Goal: Transaction & Acquisition: Purchase product/service

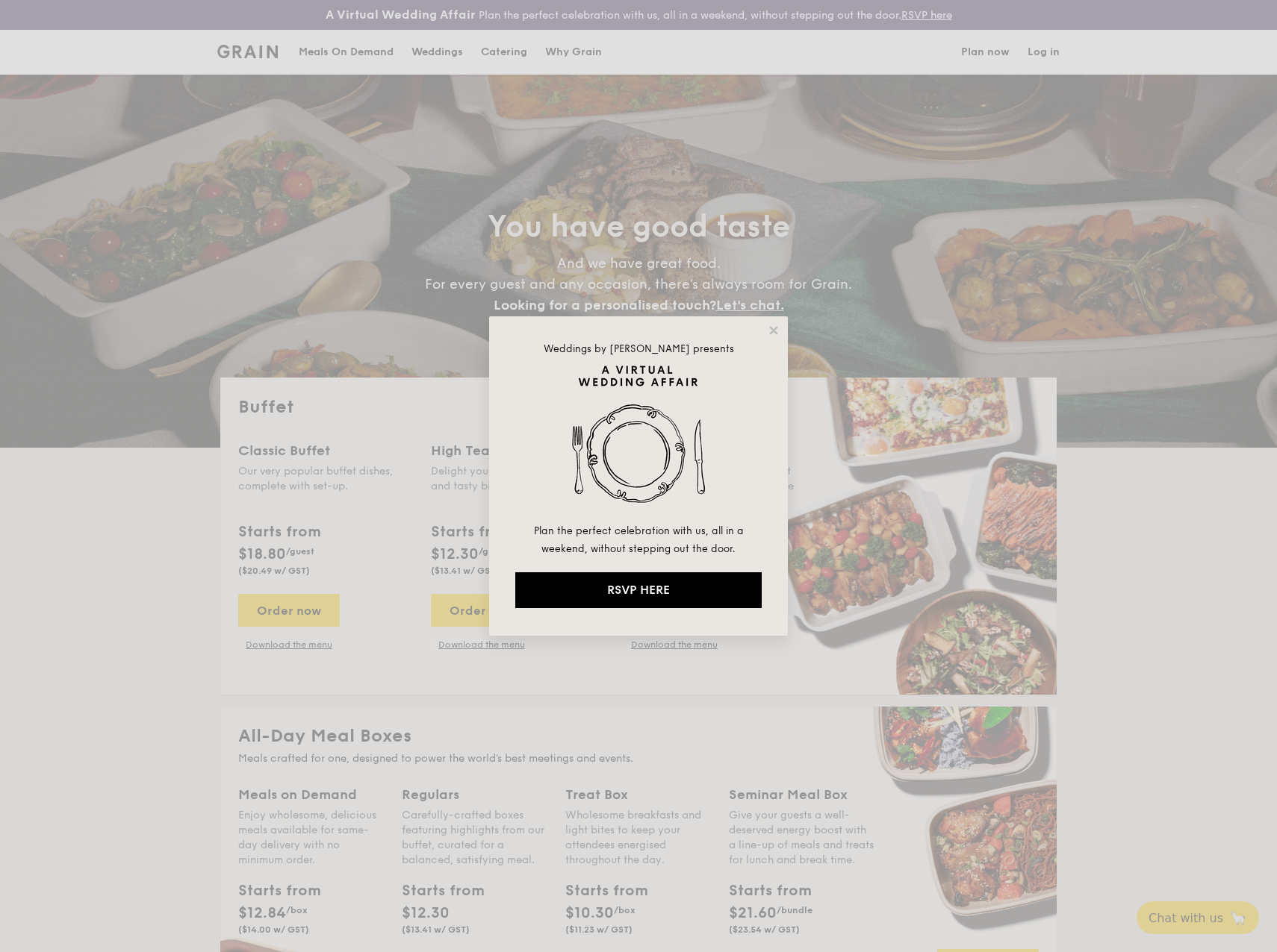
select select
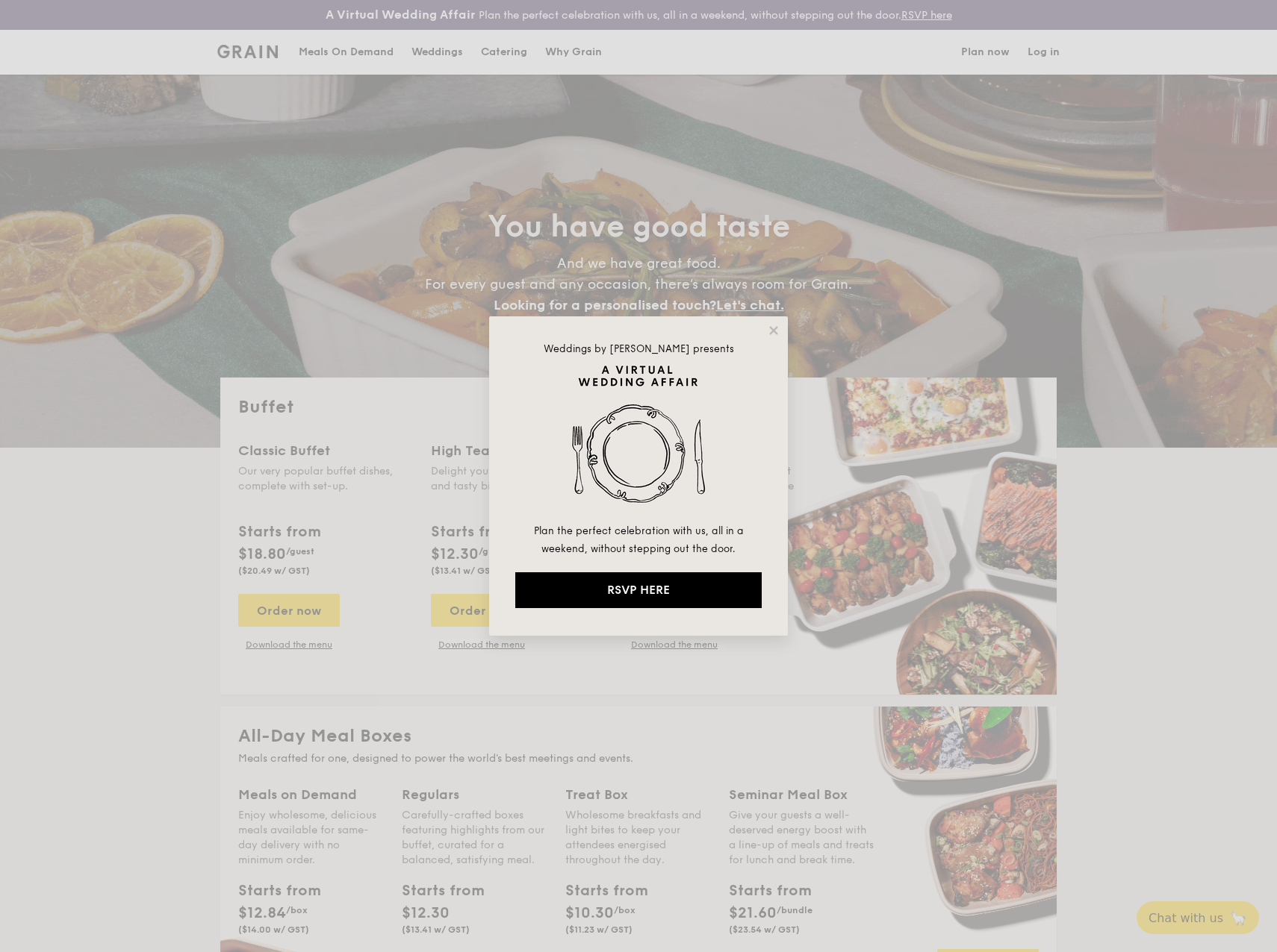
click at [766, 326] on div "Weddings by [PERSON_NAME] presents Plan the perfect celebration with us, all in…" at bounding box center [638, 476] width 298 height 320
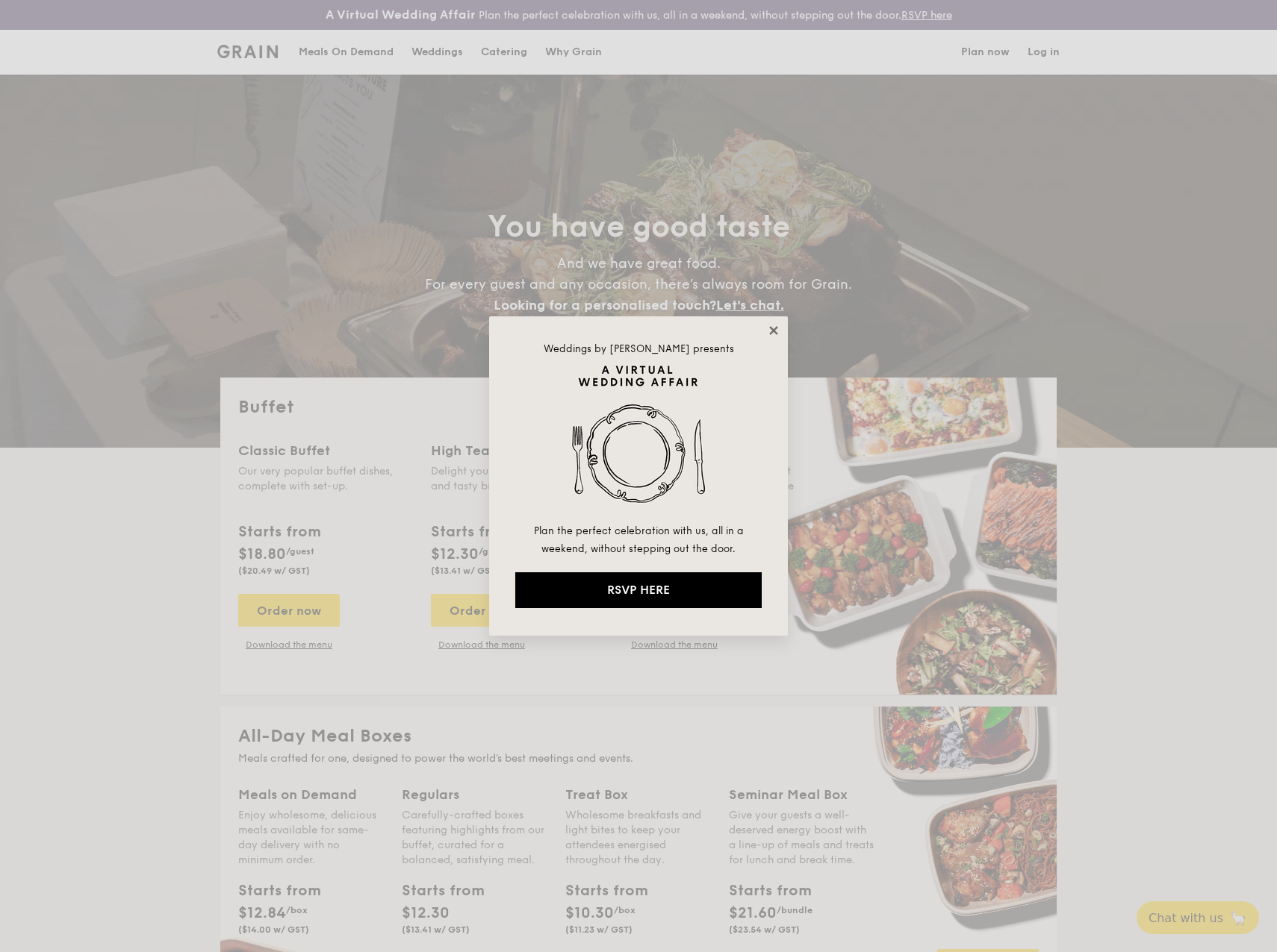
click at [769, 327] on icon at bounding box center [773, 331] width 14 height 14
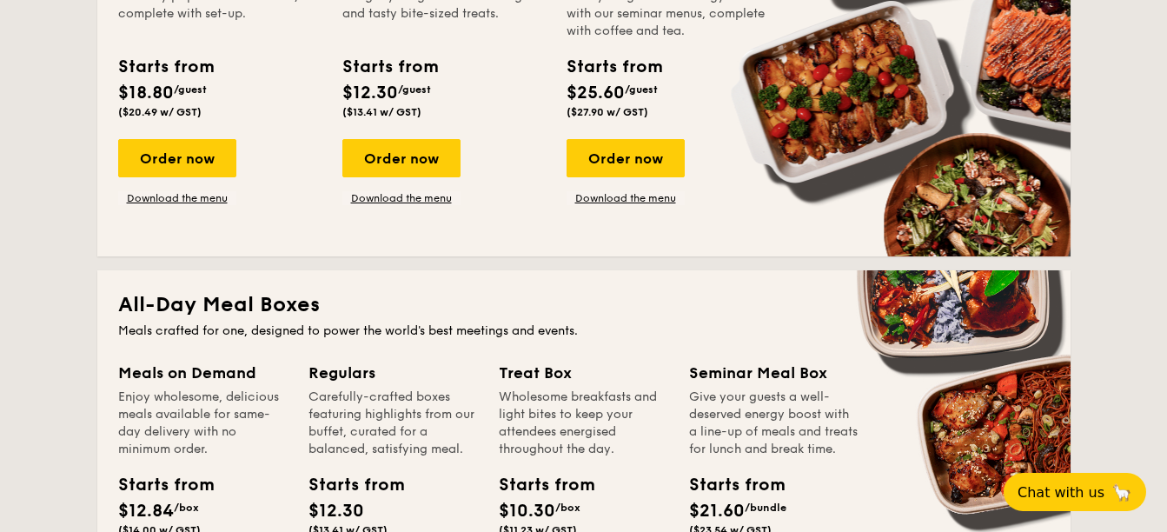
scroll to position [347, 0]
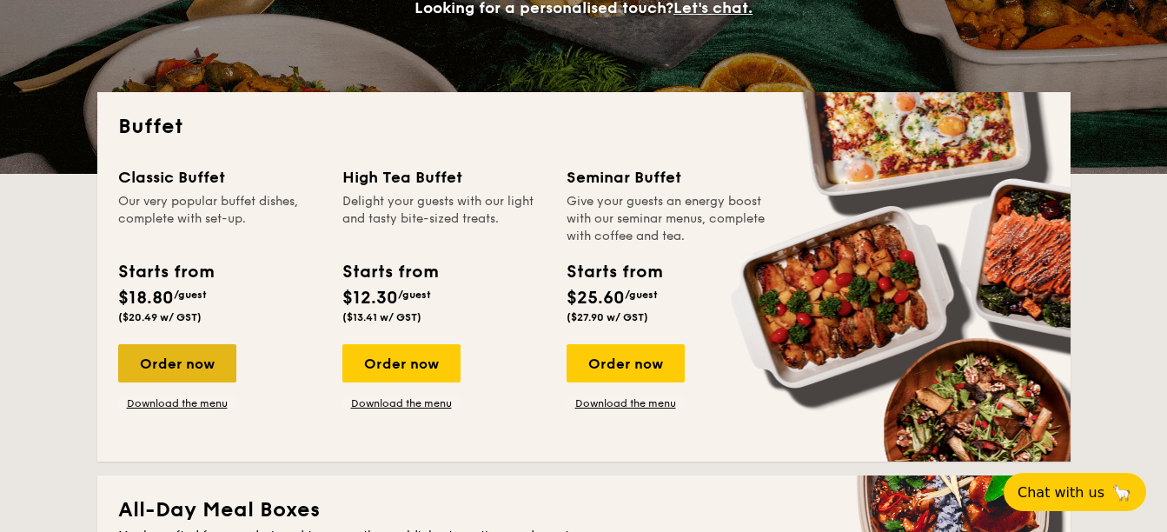
click at [164, 373] on div "Order now" at bounding box center [177, 363] width 118 height 38
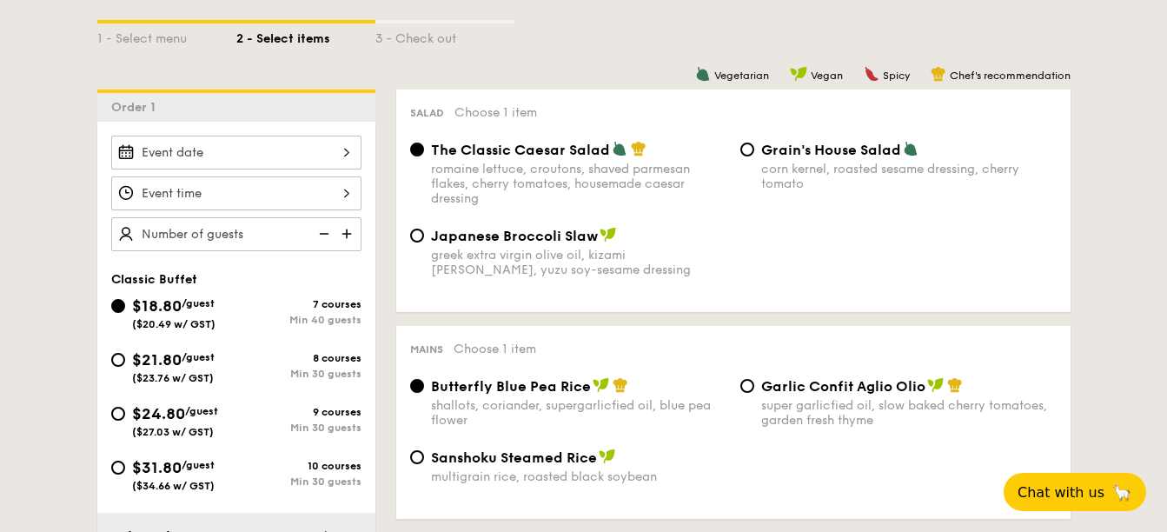
scroll to position [434, 0]
click at [116, 356] on input "$21.80 /guest ($23.76 w/ GST) 8 courses Min 30 guests" at bounding box center [118, 361] width 14 height 14
radio input "true"
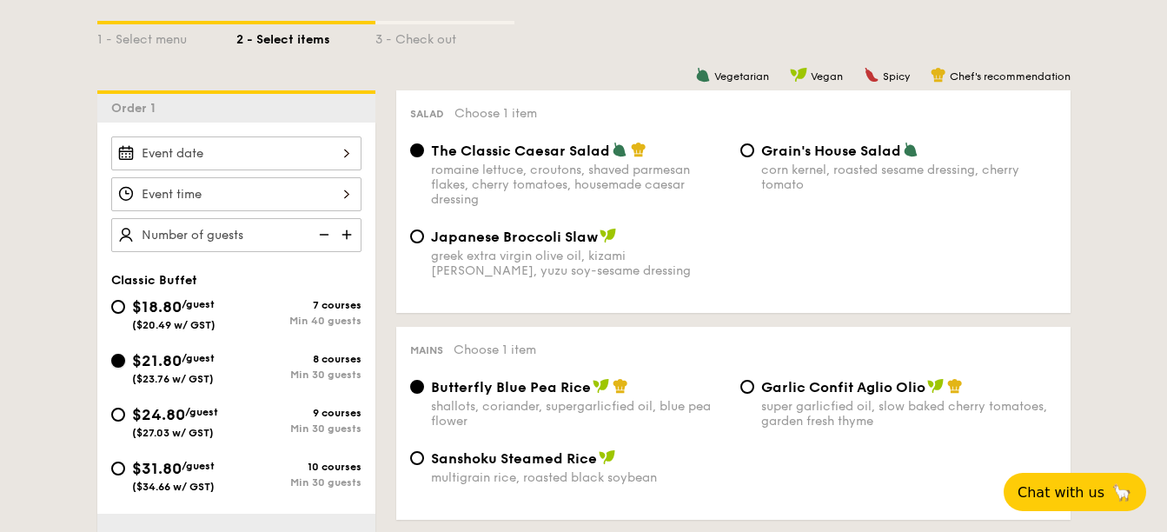
radio input "true"
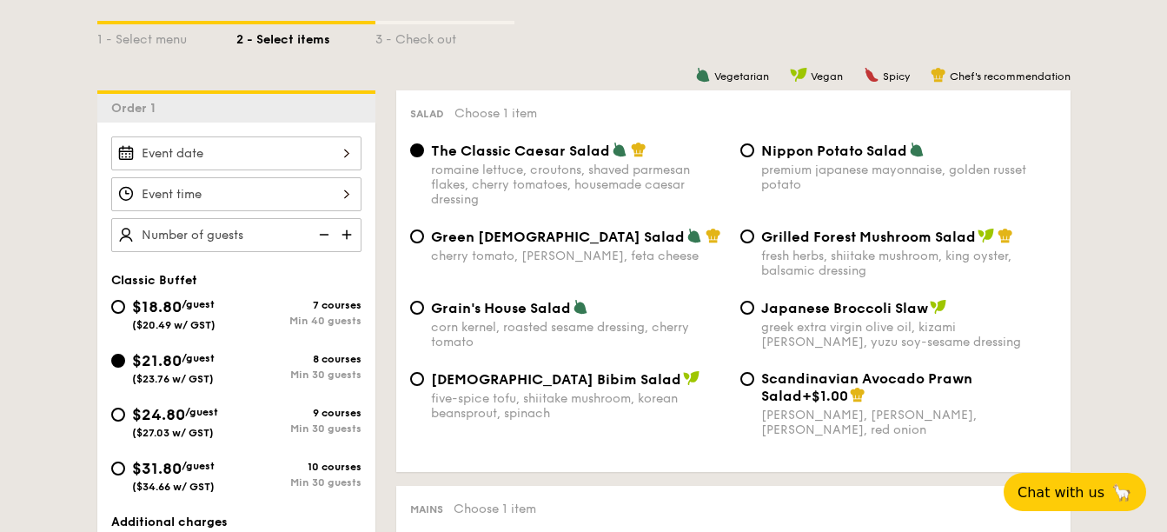
click at [106, 364] on div "$21.80 /guest ($23.76 w/ GST) 8 courses Min 30 guests" at bounding box center [236, 371] width 264 height 47
drag, startPoint x: 259, startPoint y: 234, endPoint x: 248, endPoint y: 232, distance: 11.4
click at [248, 232] on input "text" at bounding box center [236, 235] width 250 height 34
type input "30 guests"
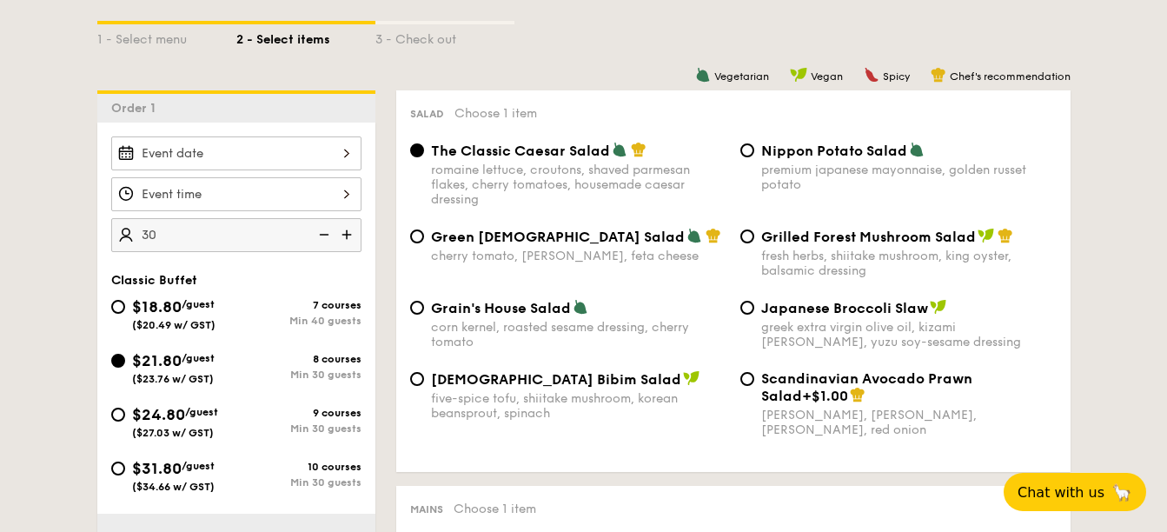
click at [325, 188] on input "Smoked Mesquite Whole Chicken brined in our in-house blend of herbs and spices,…" at bounding box center [236, 194] width 250 height 34
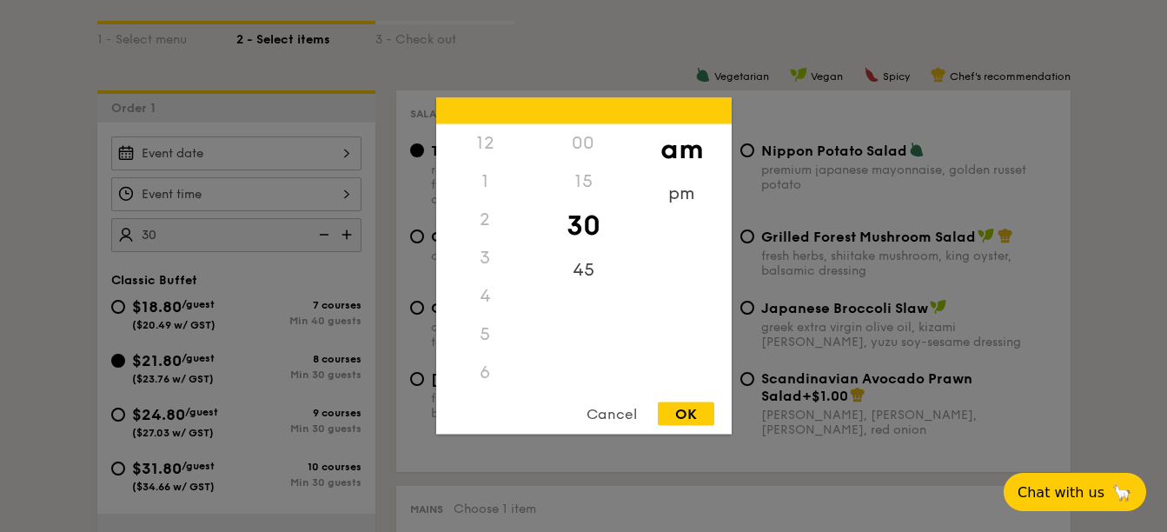
scroll to position [191, 0]
click at [175, 150] on div at bounding box center [583, 266] width 1167 height 532
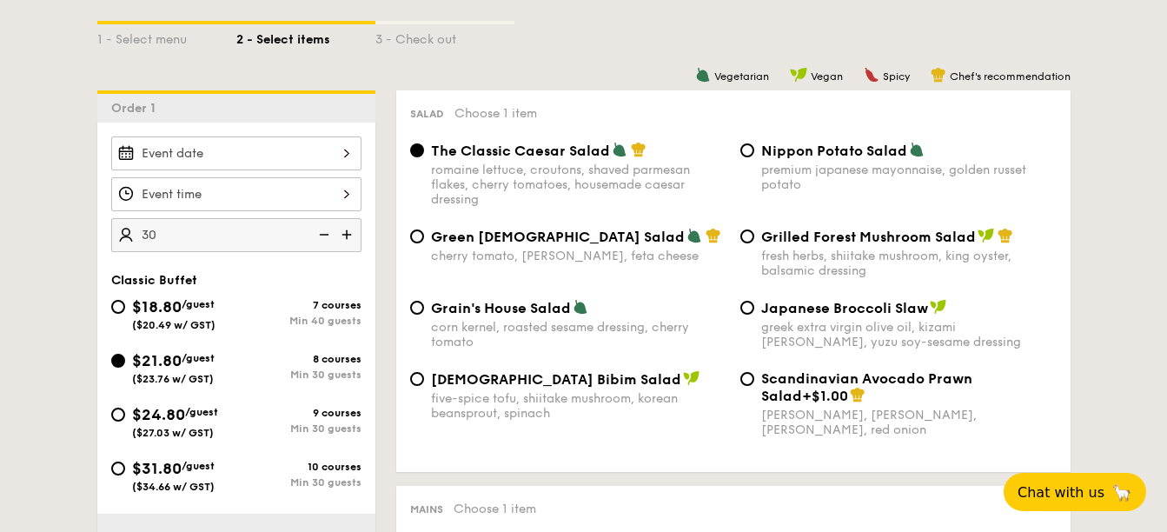
drag, startPoint x: 315, startPoint y: 153, endPoint x: 339, endPoint y: 153, distance: 23.5
click at [339, 153] on input "Smoked Mesquite Whole Chicken brined in our in-house blend of herbs and spices,…" at bounding box center [236, 153] width 250 height 34
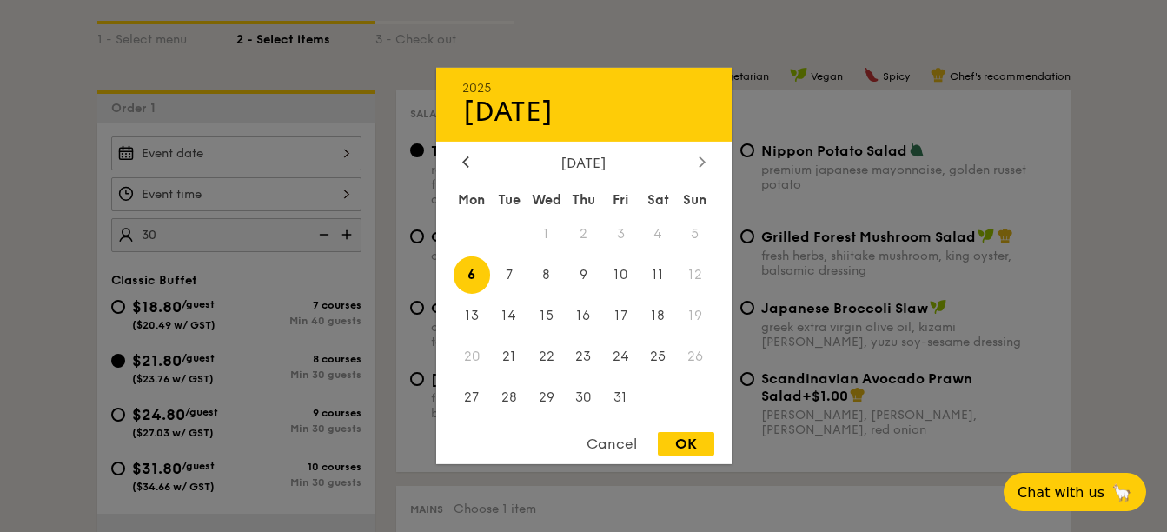
click at [697, 164] on div at bounding box center [702, 163] width 16 height 17
click at [588, 275] on span "6" at bounding box center [583, 274] width 37 height 37
click at [691, 452] on div "OK" at bounding box center [686, 443] width 56 height 23
type input "[DATE]"
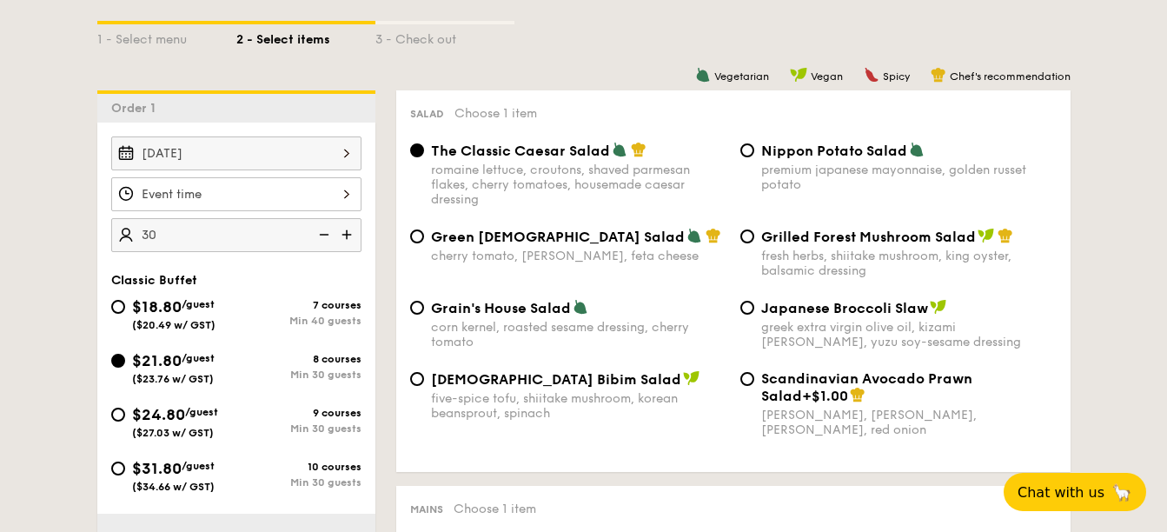
drag, startPoint x: 306, startPoint y: 188, endPoint x: 318, endPoint y: 187, distance: 12.2
click at [318, 187] on input "Smoked Mesquite Whole Chicken brined in our in-house blend of herbs and spices,…" at bounding box center [236, 194] width 250 height 34
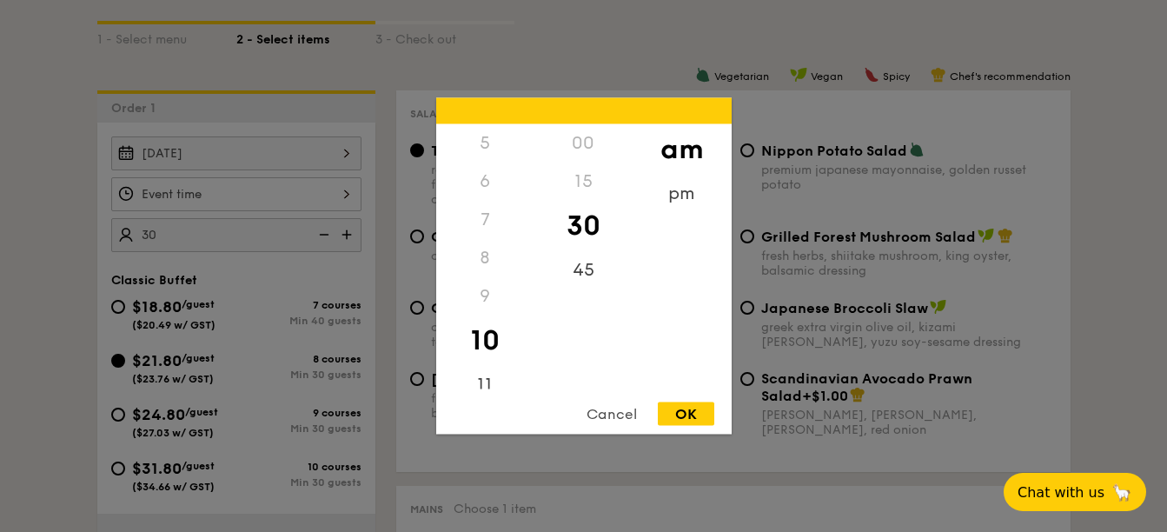
click at [486, 186] on div "6" at bounding box center [485, 181] width 98 height 38
click at [470, 180] on div "6" at bounding box center [485, 181] width 98 height 38
drag, startPoint x: 491, startPoint y: 266, endPoint x: 488, endPoint y: 321, distance: 54.8
click at [488, 321] on div "12 1 2 3 4 5 6 7 8 9 10 11" at bounding box center [485, 256] width 98 height 265
click at [666, 191] on div "pm" at bounding box center [681, 194] width 98 height 38
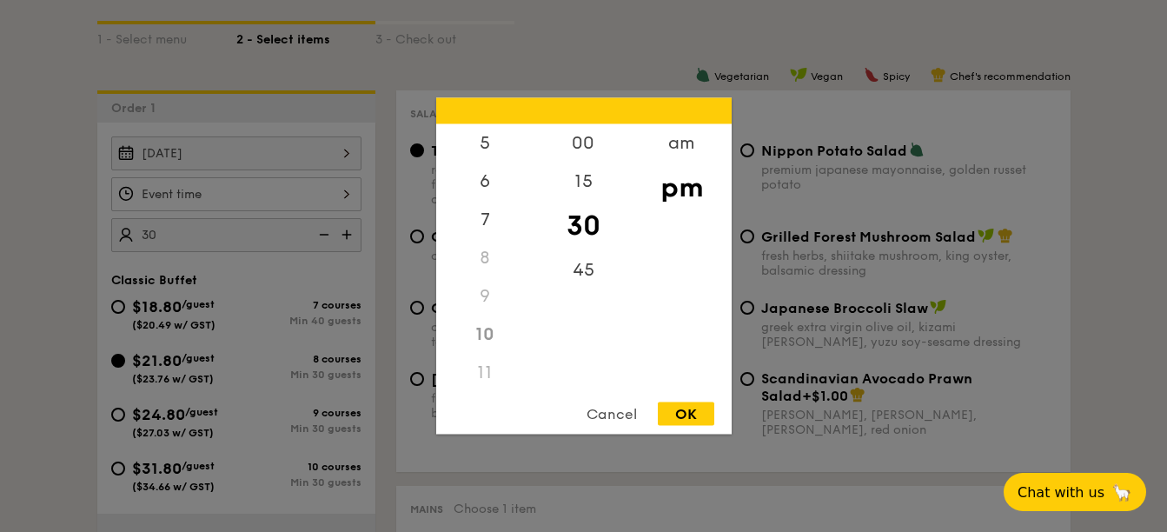
click at [678, 196] on div "pm" at bounding box center [681, 187] width 98 height 50
click at [483, 168] on div "6" at bounding box center [485, 187] width 98 height 50
click at [484, 182] on div "6" at bounding box center [485, 187] width 98 height 50
click at [588, 142] on div "00" at bounding box center [583, 149] width 98 height 50
click at [683, 402] on div "OK" at bounding box center [686, 413] width 56 height 23
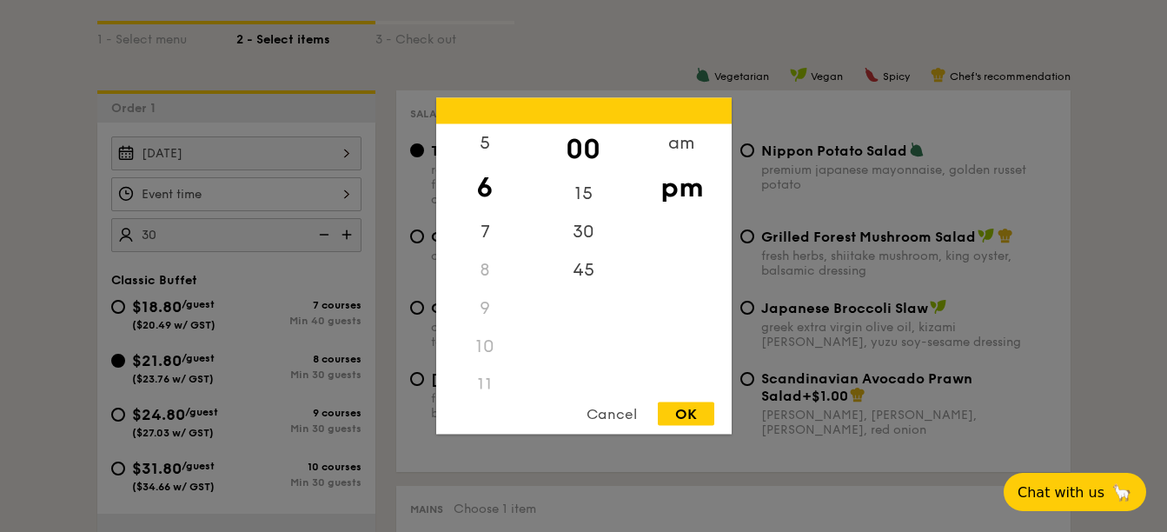
type input "6:00PM"
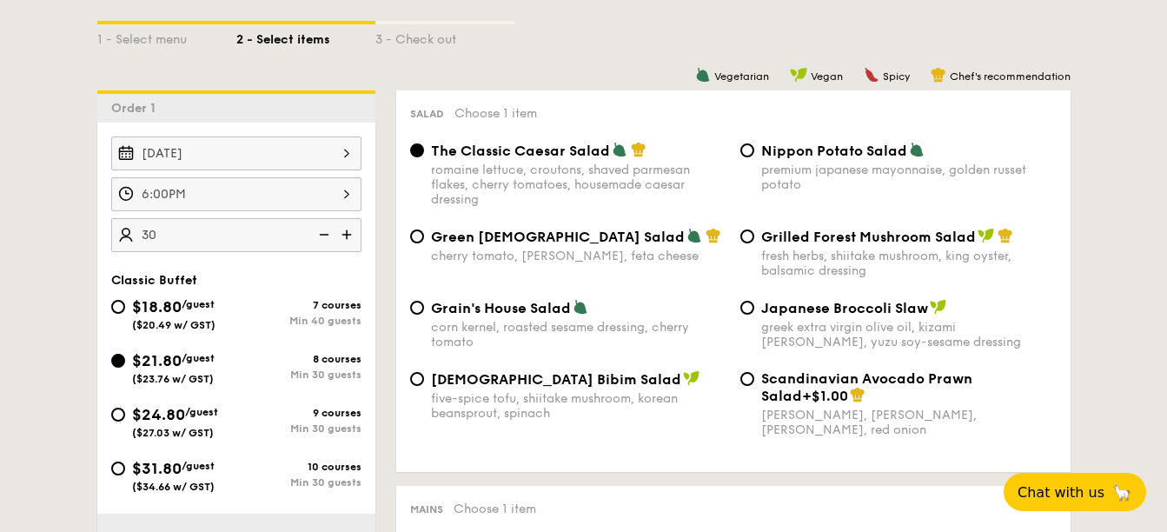
click at [756, 157] on div "Nippon Potato Salad premium japanese mayonnaise, golden russet potato" at bounding box center [898, 167] width 330 height 50
click at [751, 147] on input "Nippon Potato Salad premium japanese mayonnaise, golden russet potato" at bounding box center [747, 150] width 14 height 14
radio input "true"
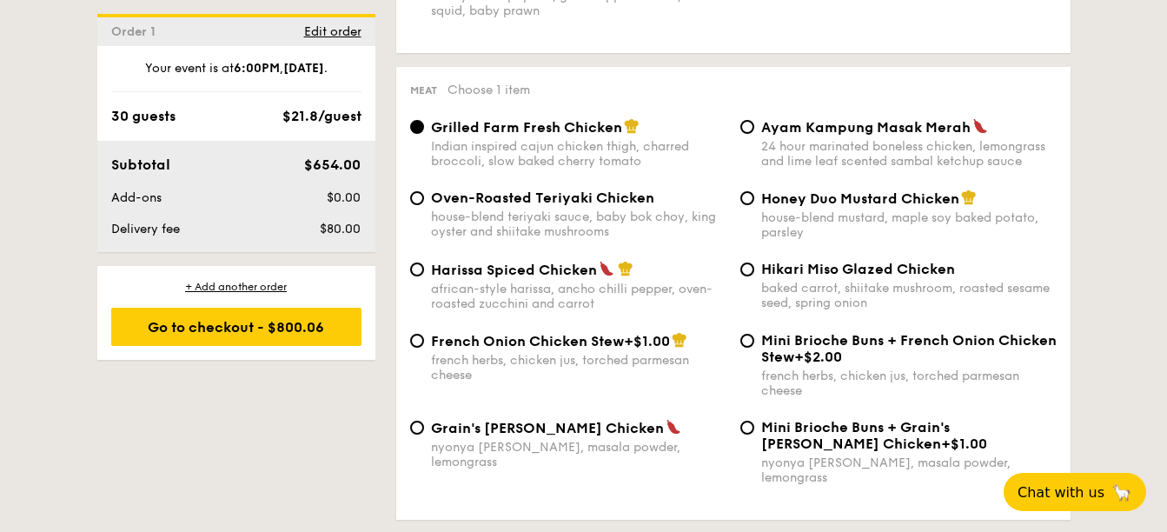
scroll to position [1303, 0]
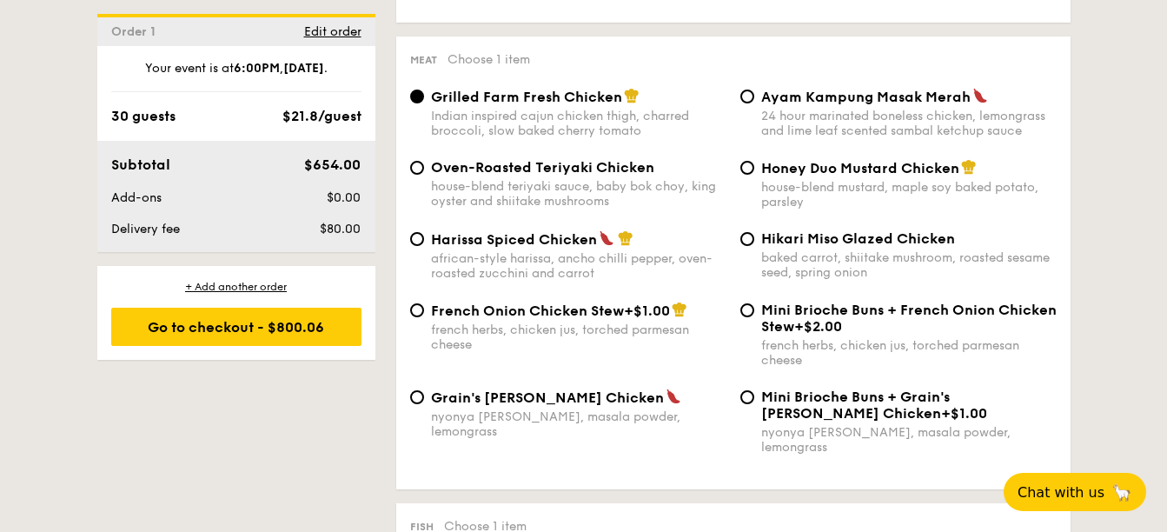
click at [488, 403] on span "Grain's [PERSON_NAME] Chicken" at bounding box center [547, 397] width 233 height 17
click at [424, 403] on input "Grain's [PERSON_NAME] Chicken nyonya [PERSON_NAME], masala powder, lemongrass" at bounding box center [417, 397] width 14 height 14
radio input "true"
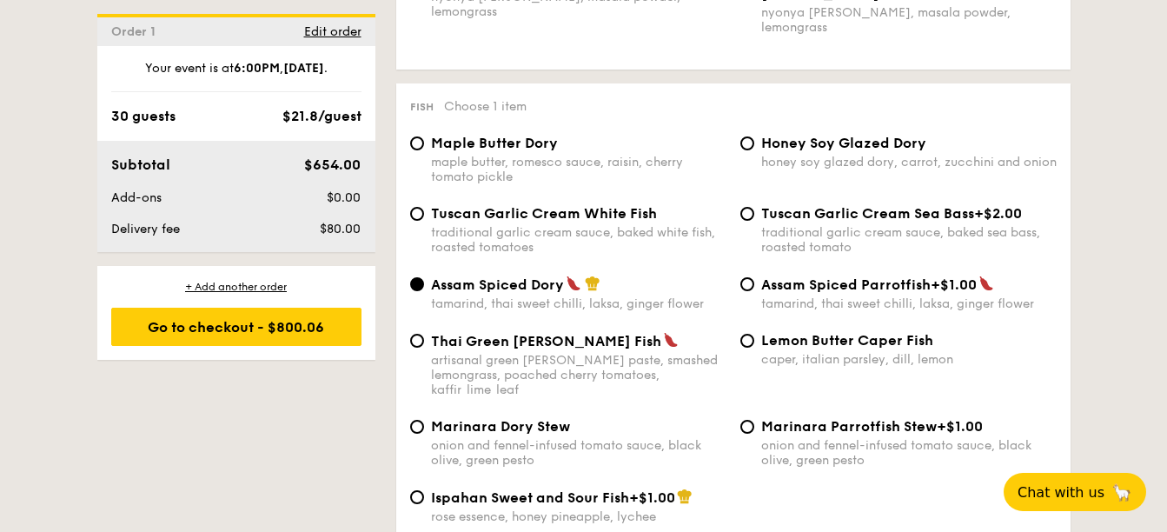
scroll to position [1737, 0]
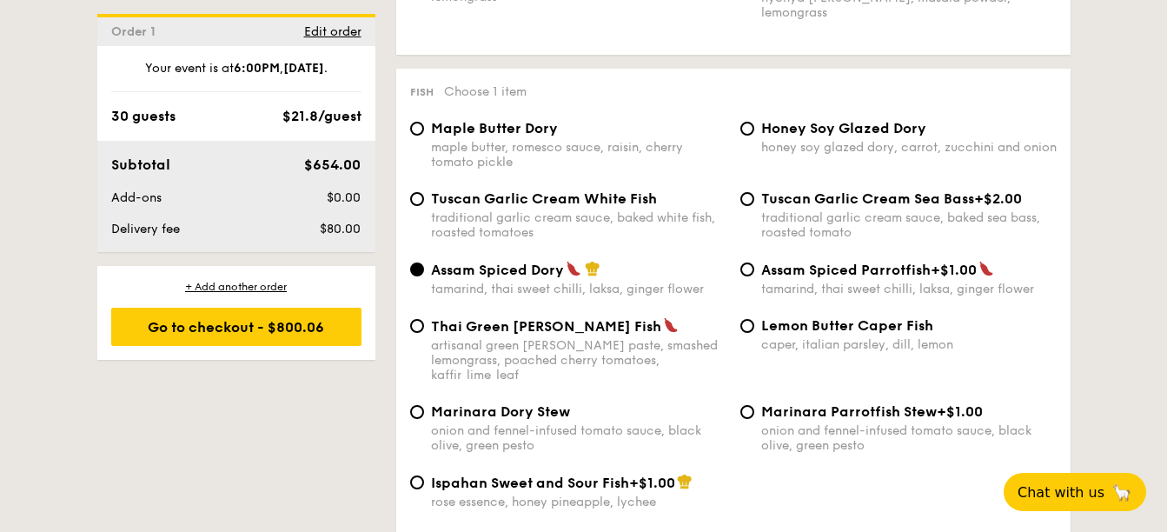
click at [485, 190] on span "Tuscan Garlic Cream White Fish" at bounding box center [544, 198] width 226 height 17
click at [424, 192] on input "Tuscan Garlic Cream White Fish traditional garlic cream sauce, baked white fish…" at bounding box center [417, 199] width 14 height 14
radio input "true"
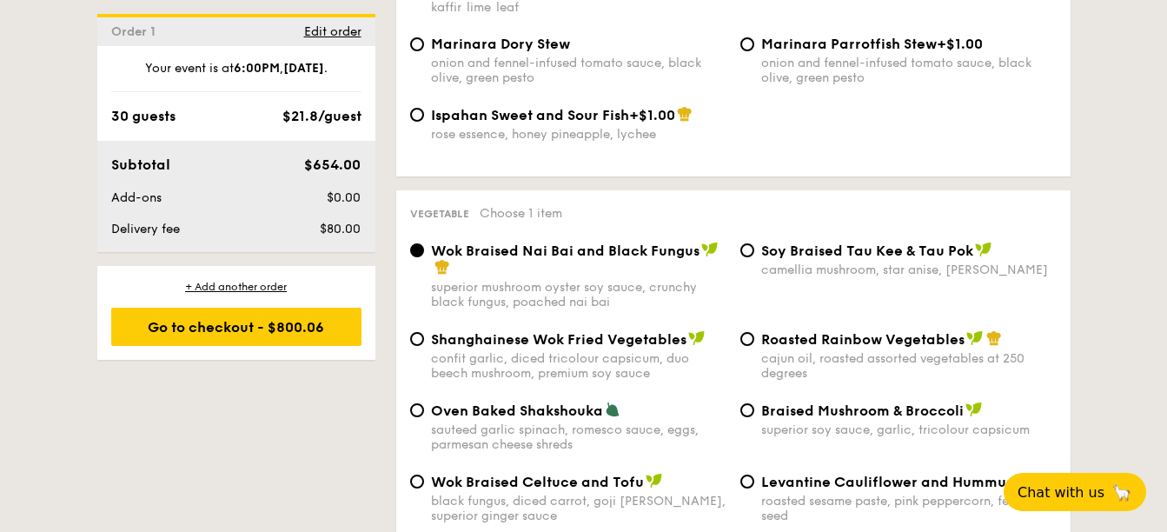
scroll to position [2172, 0]
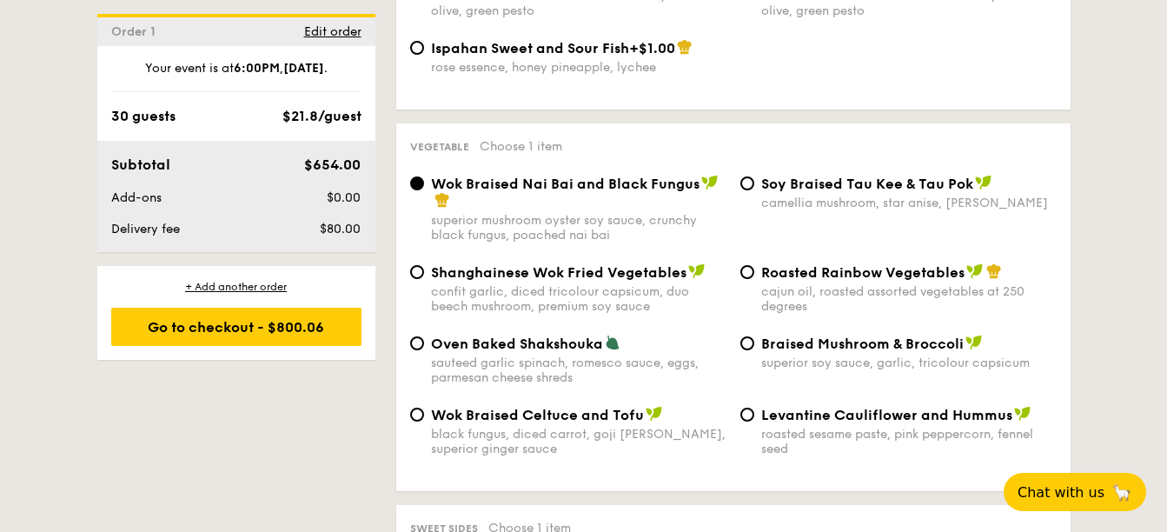
click at [814, 335] on span "Braised Mushroom & Broccoli" at bounding box center [862, 343] width 202 height 17
click at [754, 336] on input "Braised Mushroom & Broccoli superior soy sauce, garlic, tricolour capsicum" at bounding box center [747, 343] width 14 height 14
radio input "true"
click at [549, 335] on span "Oven Baked Shakshouka" at bounding box center [517, 343] width 172 height 17
click at [424, 336] on input "Oven Baked Shakshouka sauteed garlic spinach, romesco sauce, eggs, parmesan che…" at bounding box center [417, 343] width 14 height 14
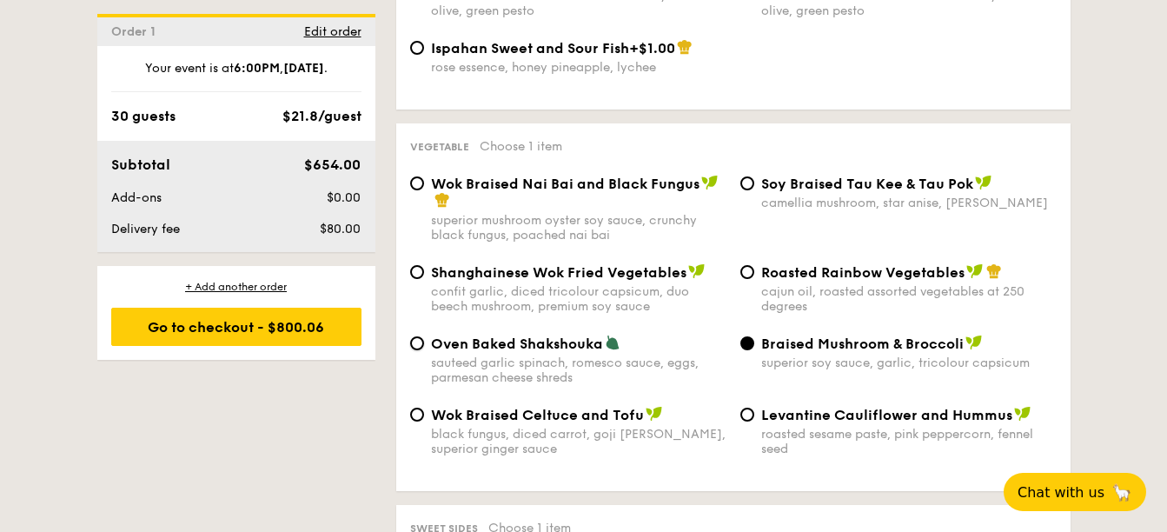
radio input "true"
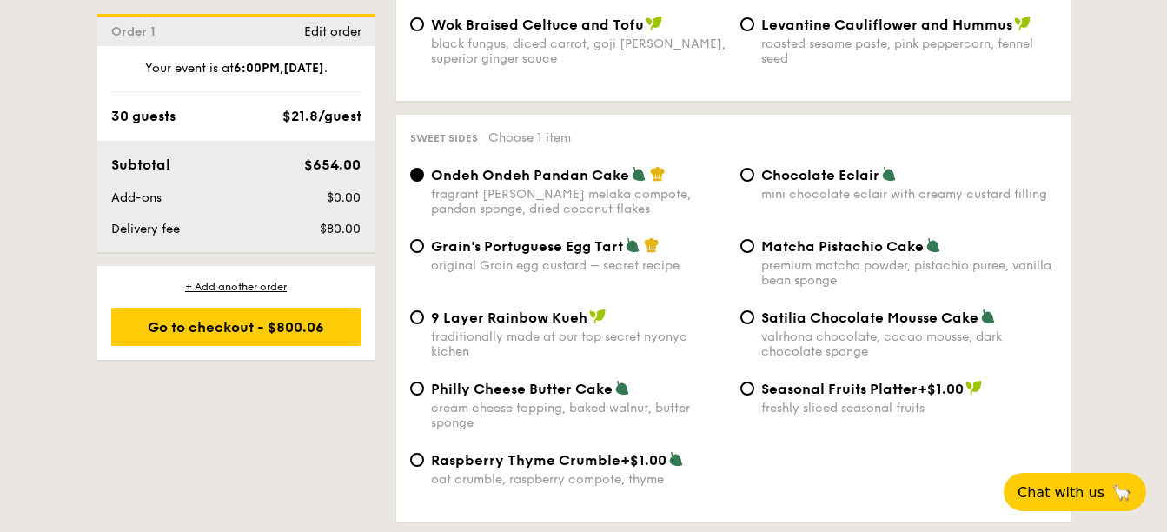
scroll to position [2519, 0]
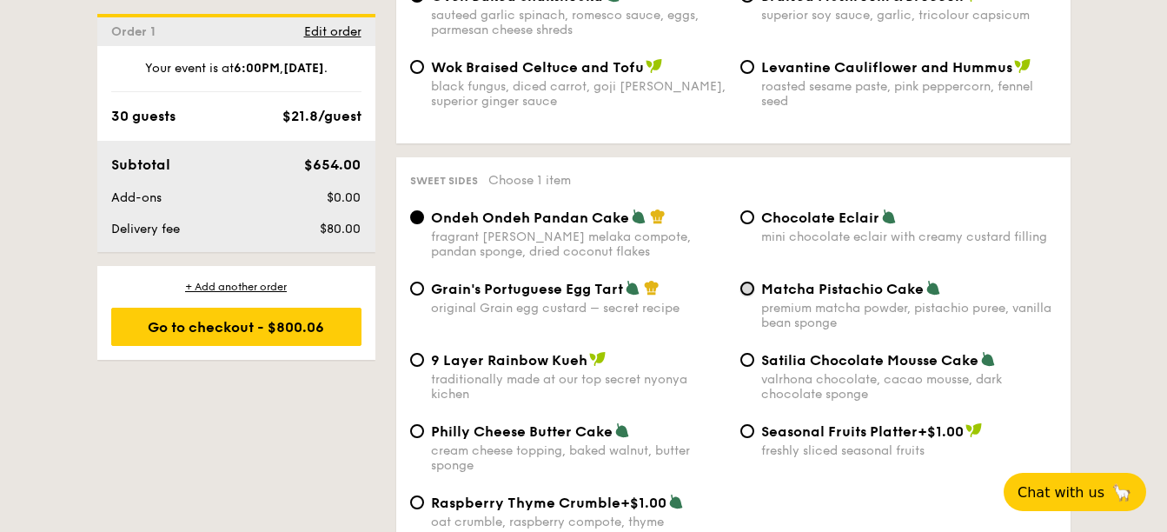
click at [748, 281] on input "Matcha Pistachio Cake premium matcha powder, pistachio puree, vanilla bean spon…" at bounding box center [747, 288] width 14 height 14
radio input "true"
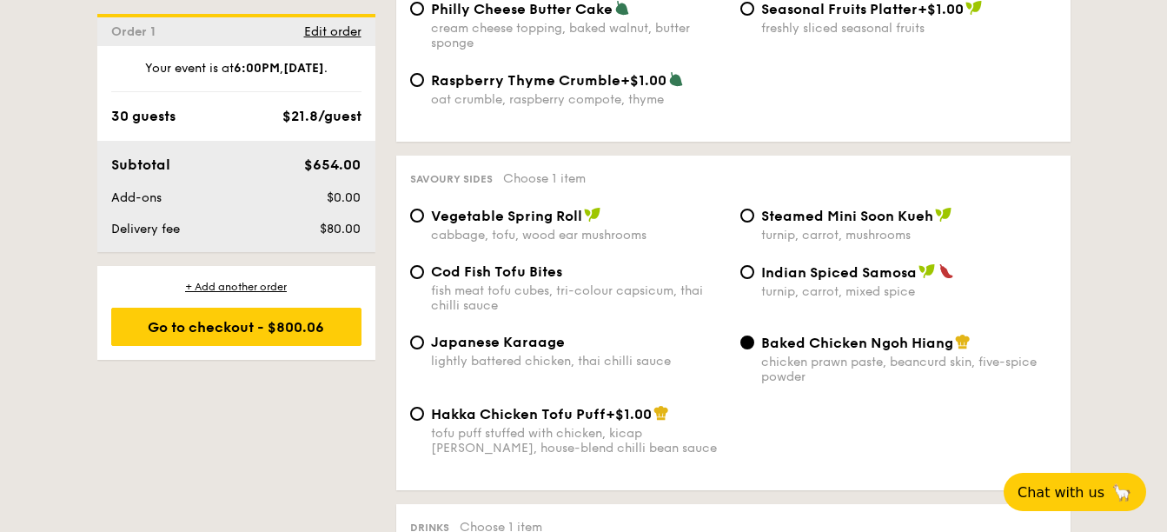
scroll to position [2954, 0]
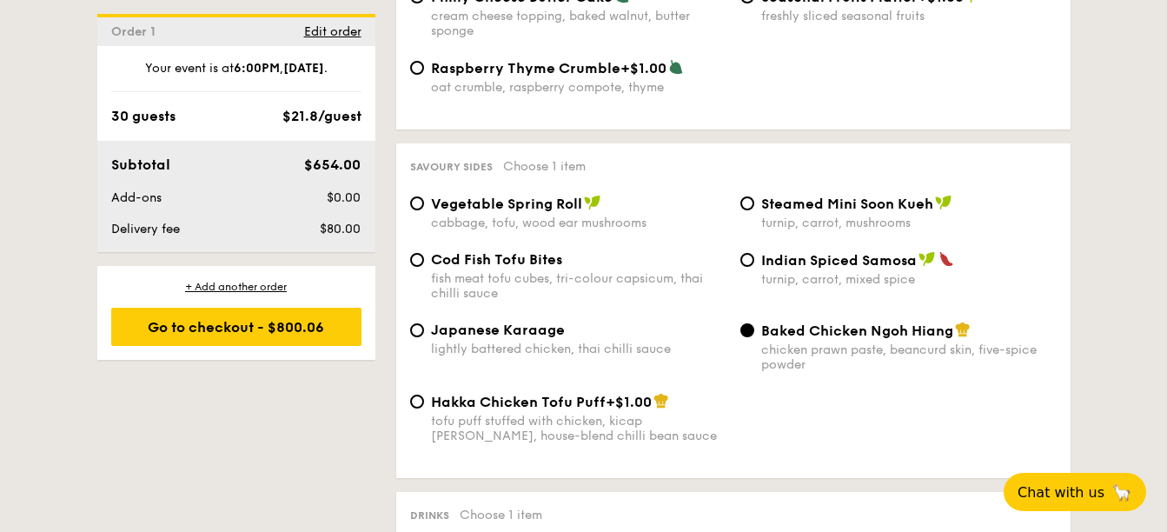
click at [454, 195] on div "Vegetable Spring Roll cabbage, tofu, wood ear mushrooms" at bounding box center [578, 213] width 295 height 36
click at [424, 196] on input "Vegetable Spring Roll cabbage, tofu, wood ear mushrooms" at bounding box center [417, 203] width 14 height 14
radio input "true"
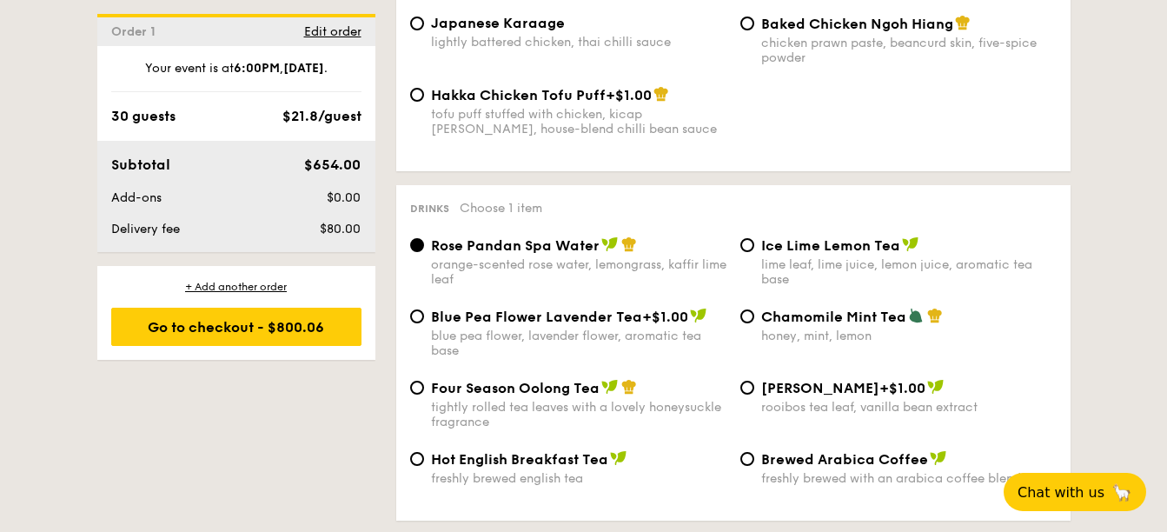
scroll to position [3301, 0]
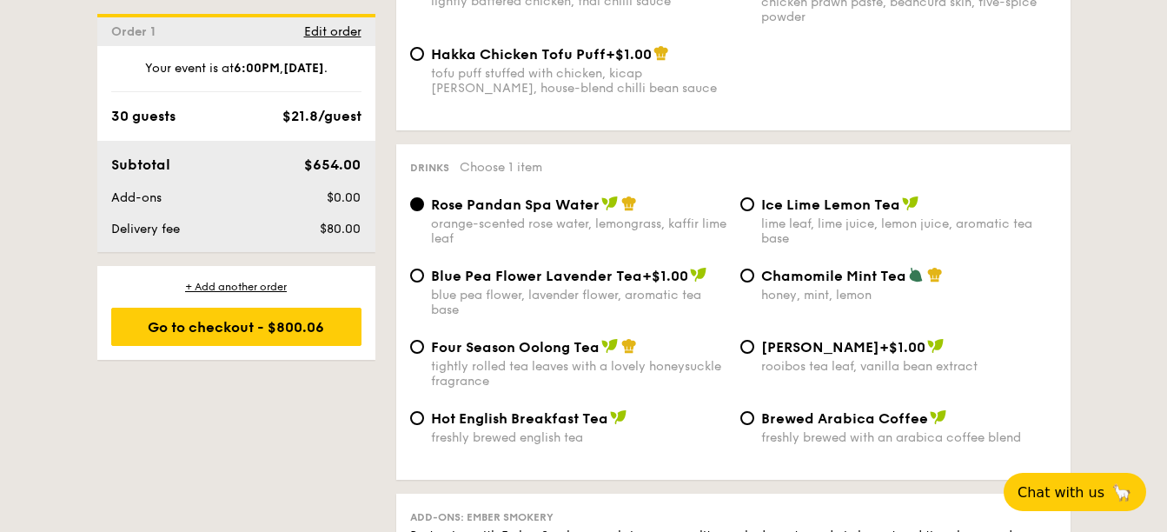
click at [486, 268] on span "Blue Pea Flower Lavender Tea" at bounding box center [536, 276] width 211 height 17
click at [443, 268] on span "Blue Pea Flower Lavender Tea" at bounding box center [536, 276] width 211 height 17
click at [424, 268] on input "Blue Pea Flower Lavender Tea +$1.00 blue pea flower, lavender flower, aromatic …" at bounding box center [417, 275] width 14 height 14
radio input "true"
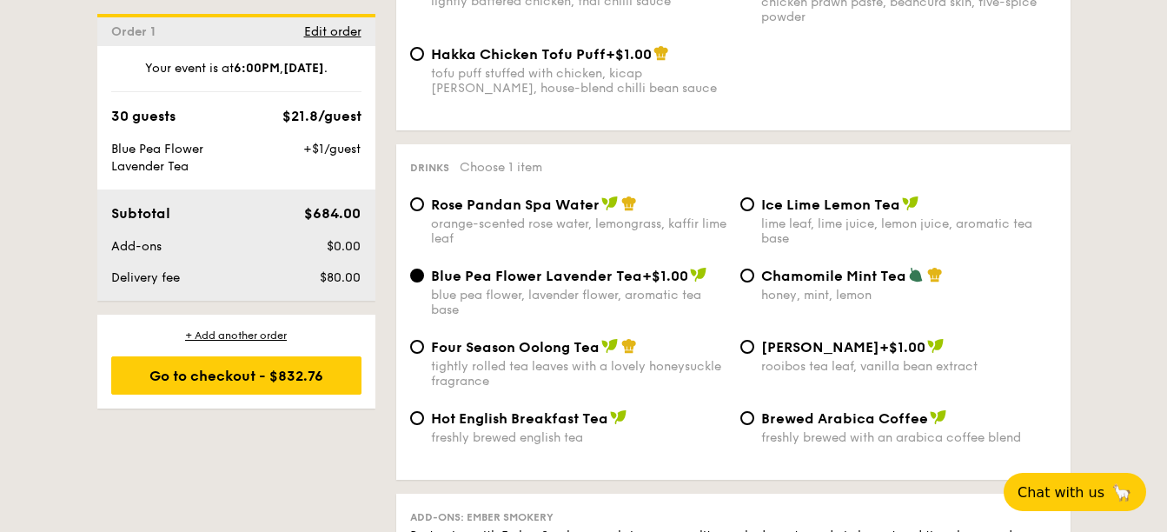
click at [427, 267] on div "Blue Pea Flower Lavender Tea +$1.00 blue pea flower, lavender flower, aromatic …" at bounding box center [568, 292] width 330 height 50
click at [425, 338] on div "Four Season Oolong Tea tightly rolled tea leaves with a lovely honeysuckle frag…" at bounding box center [568, 363] width 330 height 50
click at [420, 340] on input "Four Season Oolong Tea tightly rolled tea leaves with a lovely honeysuckle frag…" at bounding box center [417, 347] width 14 height 14
radio input "true"
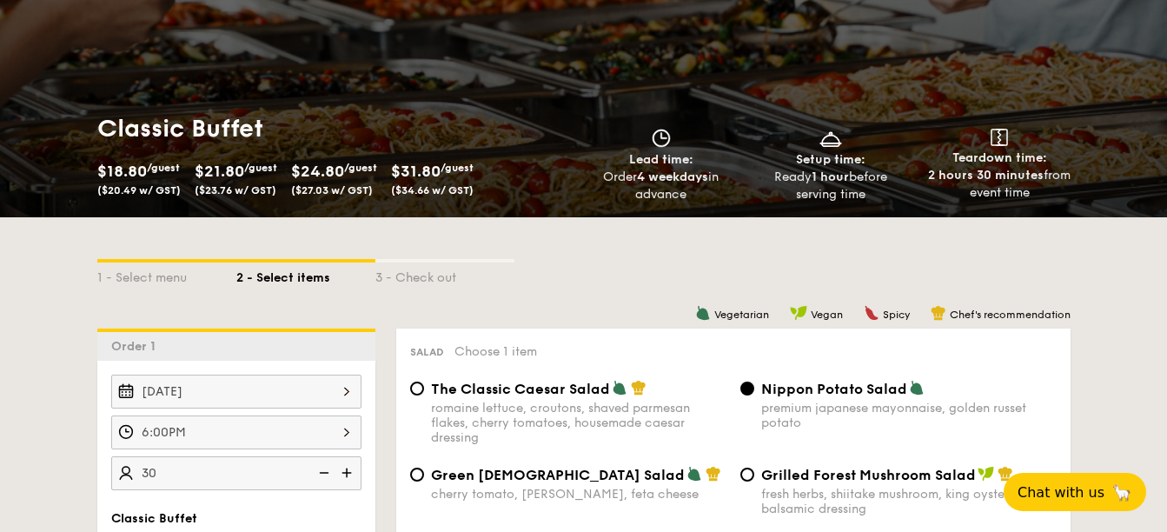
scroll to position [434, 0]
